Goal: Find contact information: Find contact information

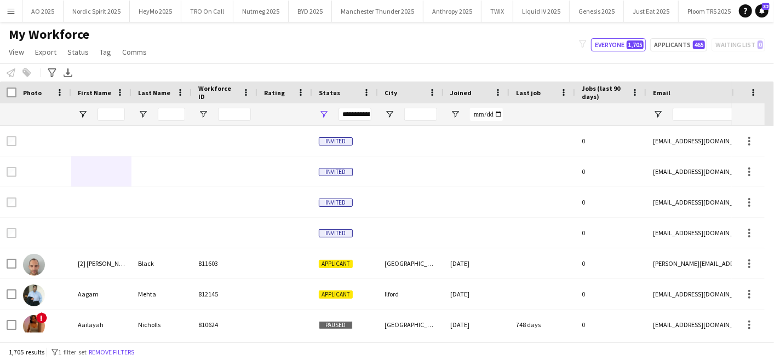
click at [11, 19] on button "Menu" at bounding box center [11, 11] width 22 height 22
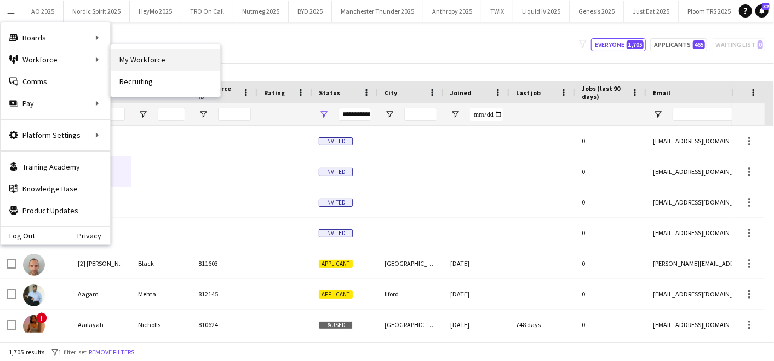
click at [153, 54] on link "My Workforce" at bounding box center [166, 60] width 110 height 22
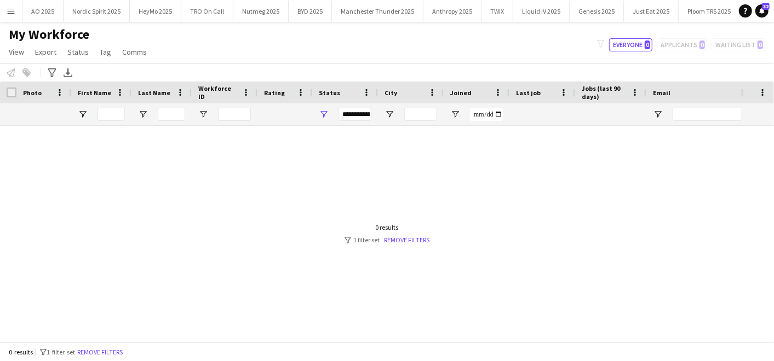
click at [17, 13] on button "Menu" at bounding box center [11, 11] width 22 height 22
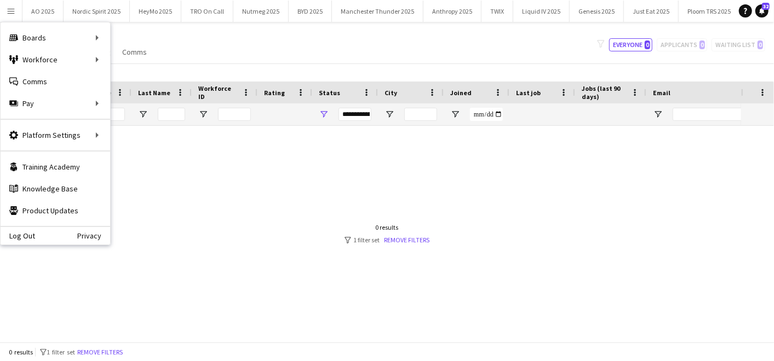
click at [320, 39] on div "My Workforce View Views Default view Compliance Log New view Update view Delete…" at bounding box center [387, 44] width 774 height 37
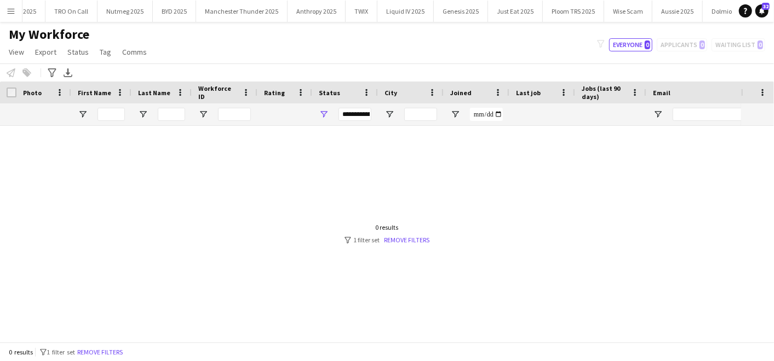
scroll to position [0, 132]
click at [185, 10] on button "BYD 2025 Close" at bounding box center [178, 11] width 43 height 21
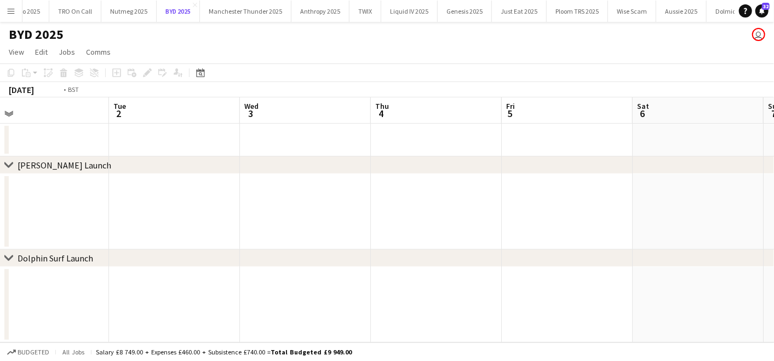
scroll to position [0, 333]
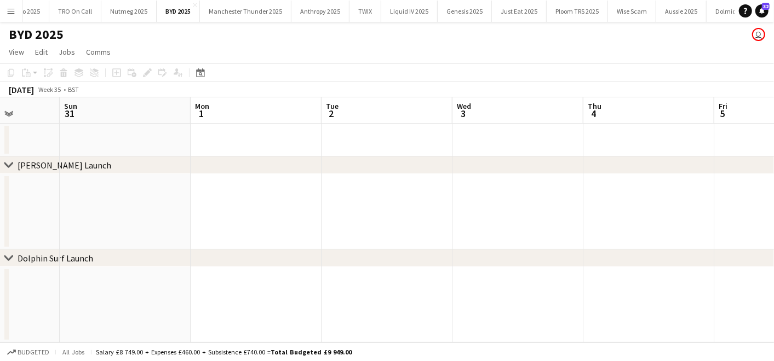
click at [14, 7] on app-icon "Menu" at bounding box center [11, 11] width 9 height 9
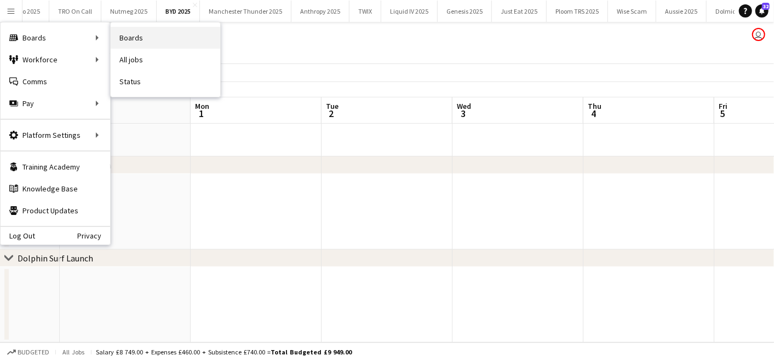
click at [132, 32] on link "Boards" at bounding box center [166, 38] width 110 height 22
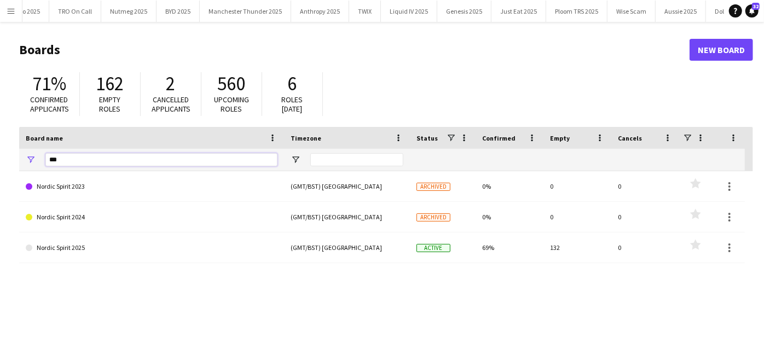
drag, startPoint x: 83, startPoint y: 156, endPoint x: 4, endPoint y: 150, distance: 79.1
click at [4, 150] on main "Boards New Board 71% Confirmed applicants 162 Empty roles 2 Cancelled applicant…" at bounding box center [382, 219] width 764 height 395
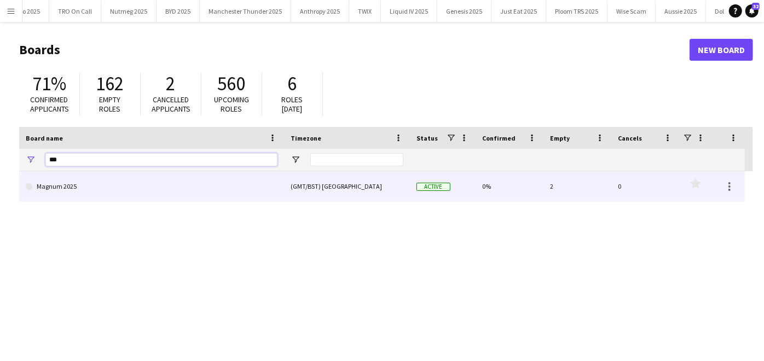
type input "***"
click at [42, 192] on link "Magnum 2025" at bounding box center [152, 186] width 252 height 31
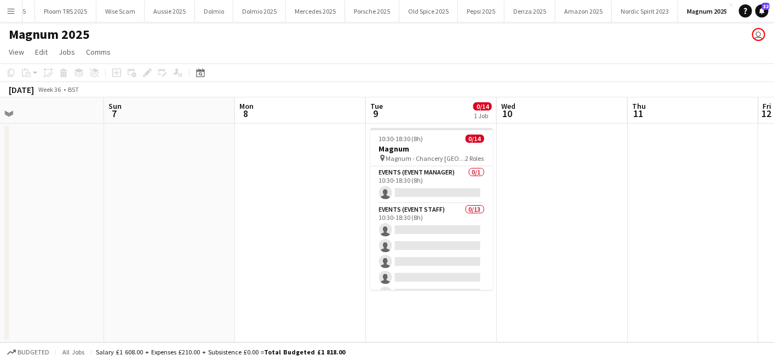
click at [8, 16] on button "Menu" at bounding box center [11, 11] width 22 height 22
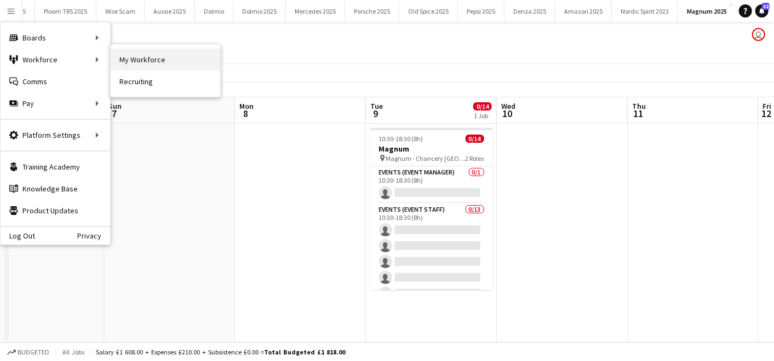
click at [127, 59] on link "My Workforce" at bounding box center [166, 60] width 110 height 22
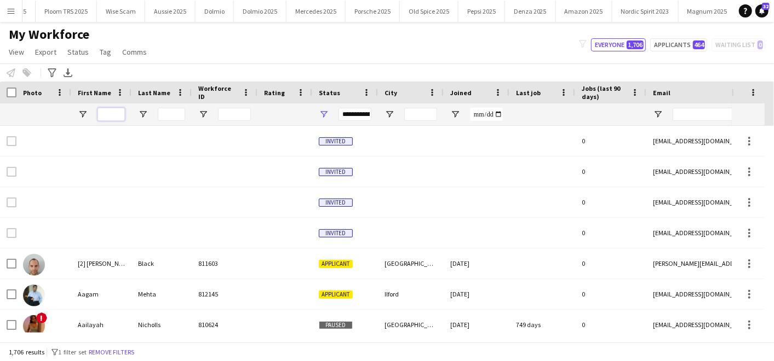
click at [114, 114] on input "First Name Filter Input" at bounding box center [110, 114] width 27 height 13
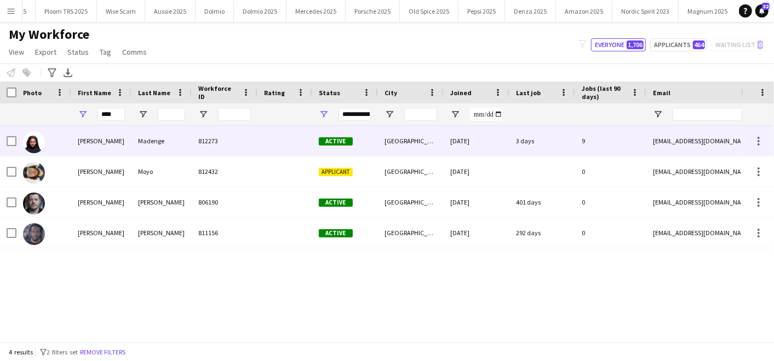
click at [108, 128] on div "[PERSON_NAME]" at bounding box center [101, 141] width 60 height 30
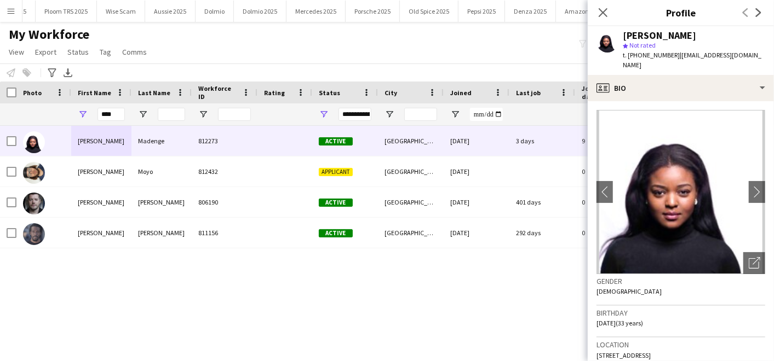
drag, startPoint x: 682, startPoint y: 55, endPoint x: 688, endPoint y: 68, distance: 14.2
click at [688, 68] on div "t. [PHONE_NUMBER] | [EMAIL_ADDRESS][DOMAIN_NAME]" at bounding box center [694, 60] width 142 height 20
copy span "[EMAIL_ADDRESS][DOMAIN_NAME]"
drag, startPoint x: 118, startPoint y: 113, endPoint x: 103, endPoint y: 111, distance: 15.4
click at [110, 112] on input "****" at bounding box center [110, 114] width 27 height 13
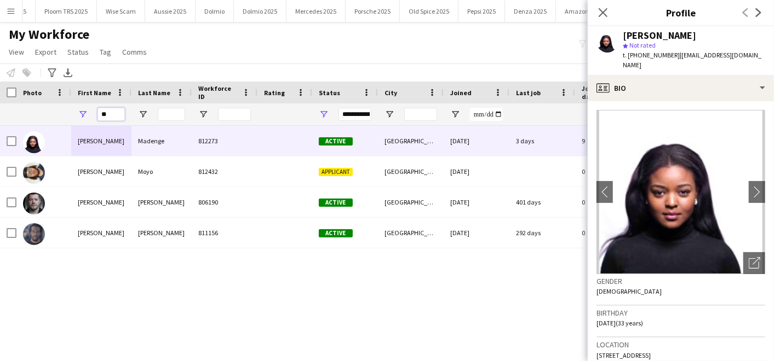
type input "*"
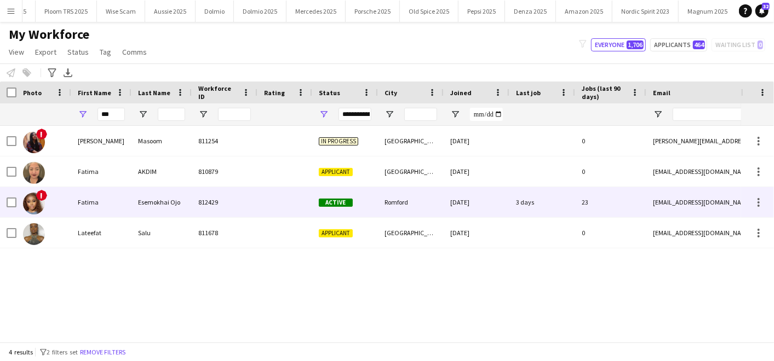
click at [72, 208] on div "Fatima" at bounding box center [101, 202] width 60 height 30
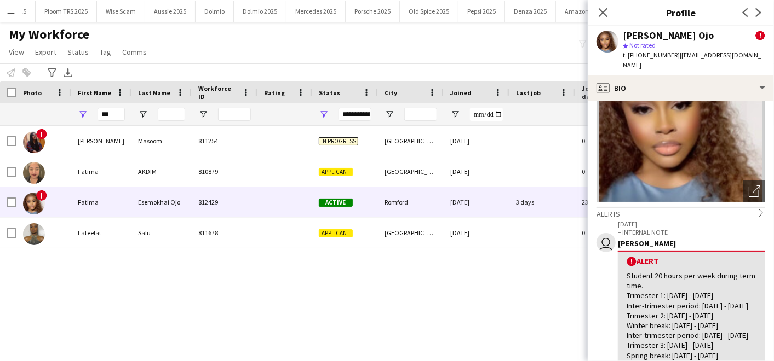
scroll to position [40, 0]
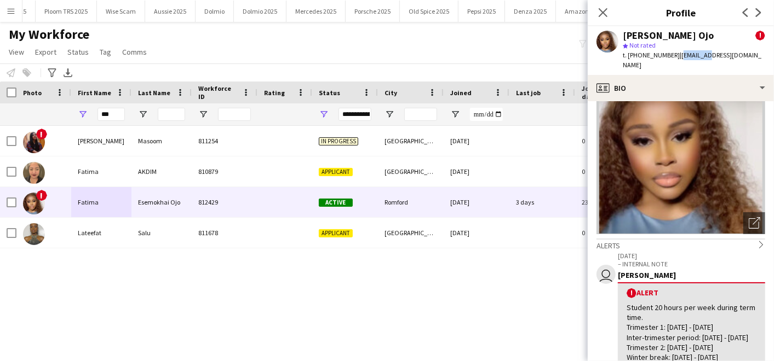
drag, startPoint x: 682, startPoint y: 53, endPoint x: 709, endPoint y: 53, distance: 27.4
click at [709, 53] on span "| [EMAIL_ADDRESS][DOMAIN_NAME]" at bounding box center [692, 60] width 139 height 18
copy span "fatimaojo3@"
click at [704, 60] on div "t. [PHONE_NUMBER] | [EMAIL_ADDRESS][DOMAIN_NAME]" at bounding box center [694, 60] width 142 height 20
drag, startPoint x: 677, startPoint y: 54, endPoint x: 747, endPoint y: 55, distance: 69.6
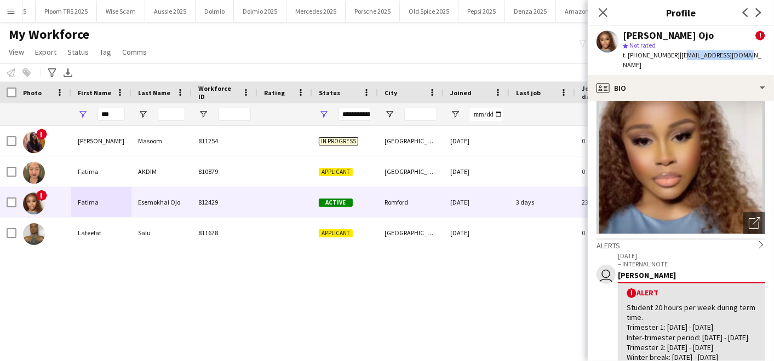
click at [747, 55] on div "[PERSON_NAME] Ojo ! star Not rated t. [PHONE_NUMBER] | [EMAIL_ADDRESS][DOMAIN_N…" at bounding box center [681, 50] width 186 height 49
copy span "[EMAIL_ADDRESS][DOMAIN_NAME]"
click at [514, 262] on div "! [PERSON_NAME] 811254 In progress [GEOGRAPHIC_DATA] [DATE] 0 [PERSON_NAME][EMA…" at bounding box center [370, 229] width 741 height 207
drag, startPoint x: 117, startPoint y: 114, endPoint x: 55, endPoint y: 106, distance: 62.9
click at [55, 106] on div "***" at bounding box center [593, 114] width 1187 height 22
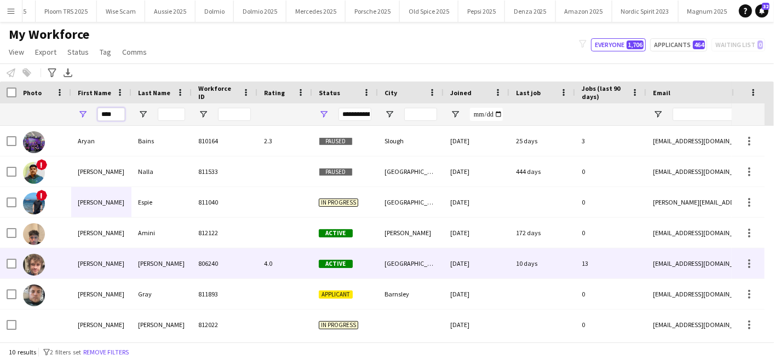
type input "****"
click at [104, 269] on div "[PERSON_NAME]" at bounding box center [101, 264] width 60 height 30
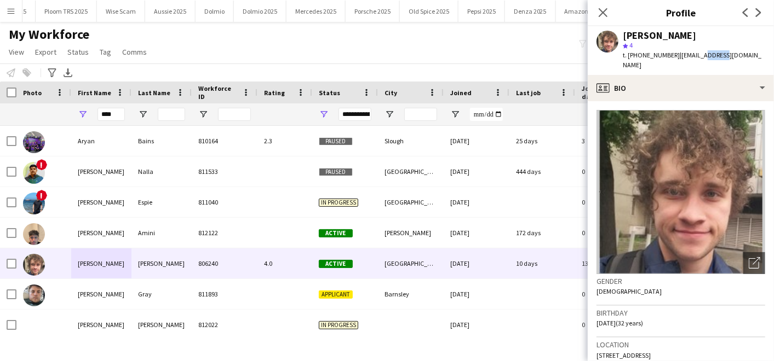
drag, startPoint x: 694, startPoint y: 53, endPoint x: 717, endPoint y: 53, distance: 23.0
click at [717, 53] on span "| [EMAIL_ADDRESS][DOMAIN_NAME]" at bounding box center [692, 60] width 139 height 18
drag, startPoint x: 717, startPoint y: 53, endPoint x: 651, endPoint y: 61, distance: 66.8
click at [651, 61] on div "[PERSON_NAME] star 4 t. [PHONE_NUMBER] | [EMAIL_ADDRESS][DOMAIN_NAME]" at bounding box center [681, 50] width 186 height 49
drag, startPoint x: 676, startPoint y: 53, endPoint x: 756, endPoint y: 55, distance: 79.4
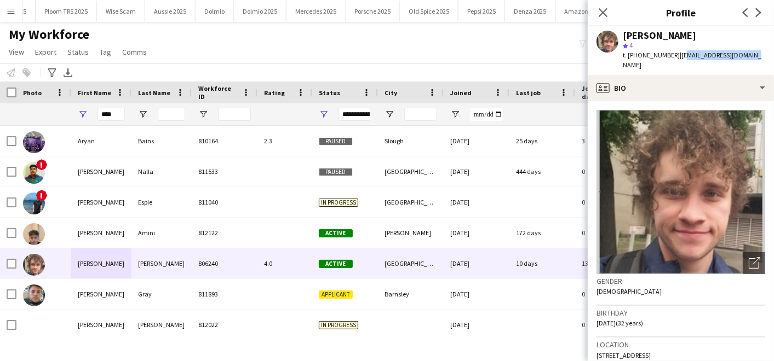
click at [756, 55] on app-profile-header "[PERSON_NAME] star 4 t. [PHONE_NUMBER] | [EMAIL_ADDRESS][DOMAIN_NAME]" at bounding box center [681, 50] width 186 height 49
copy span "[EMAIL_ADDRESS][DOMAIN_NAME]"
